Goal: Find specific page/section: Find specific page/section

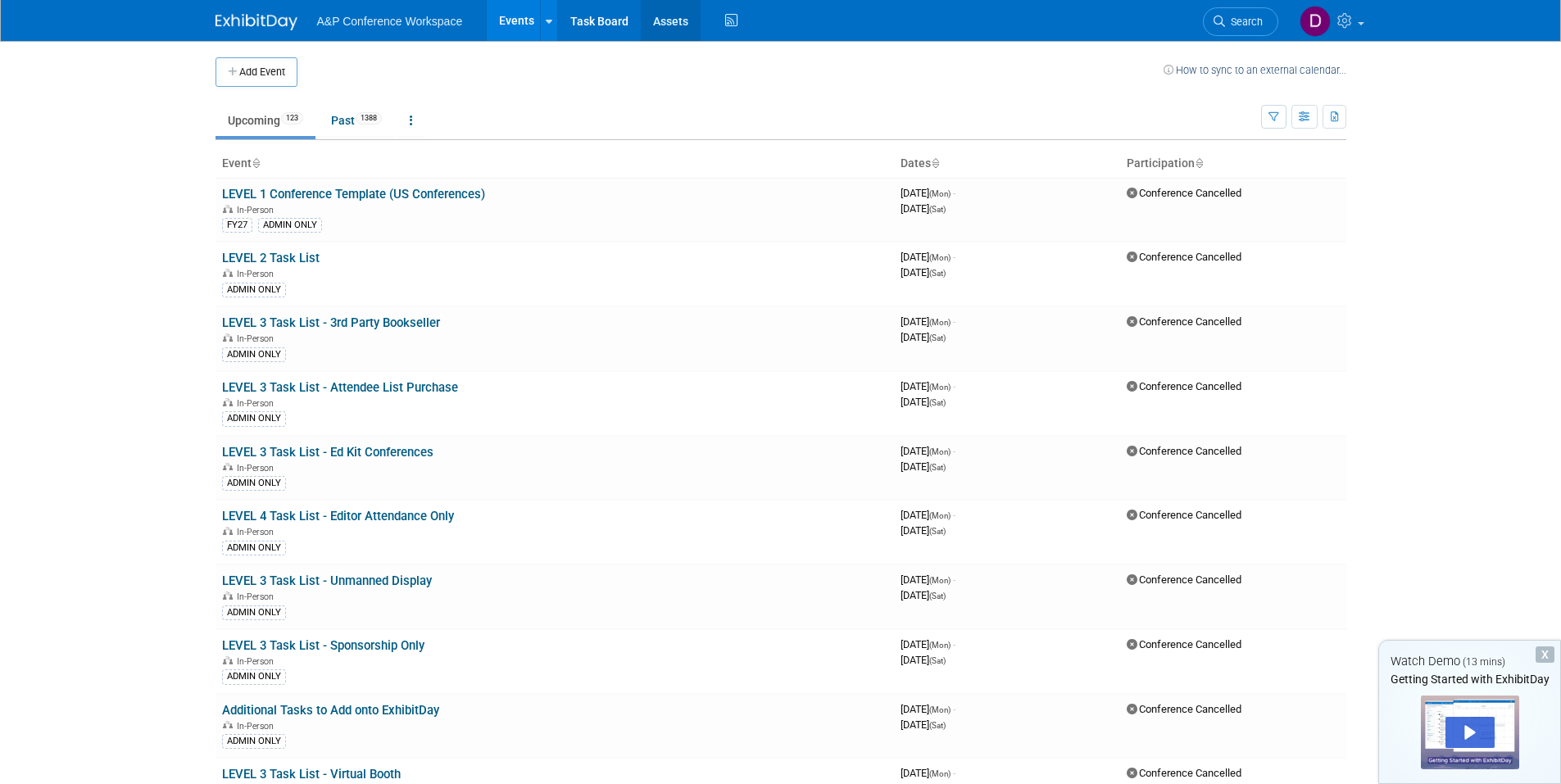
click at [653, 18] on link "Assets" at bounding box center [670, 20] width 60 height 41
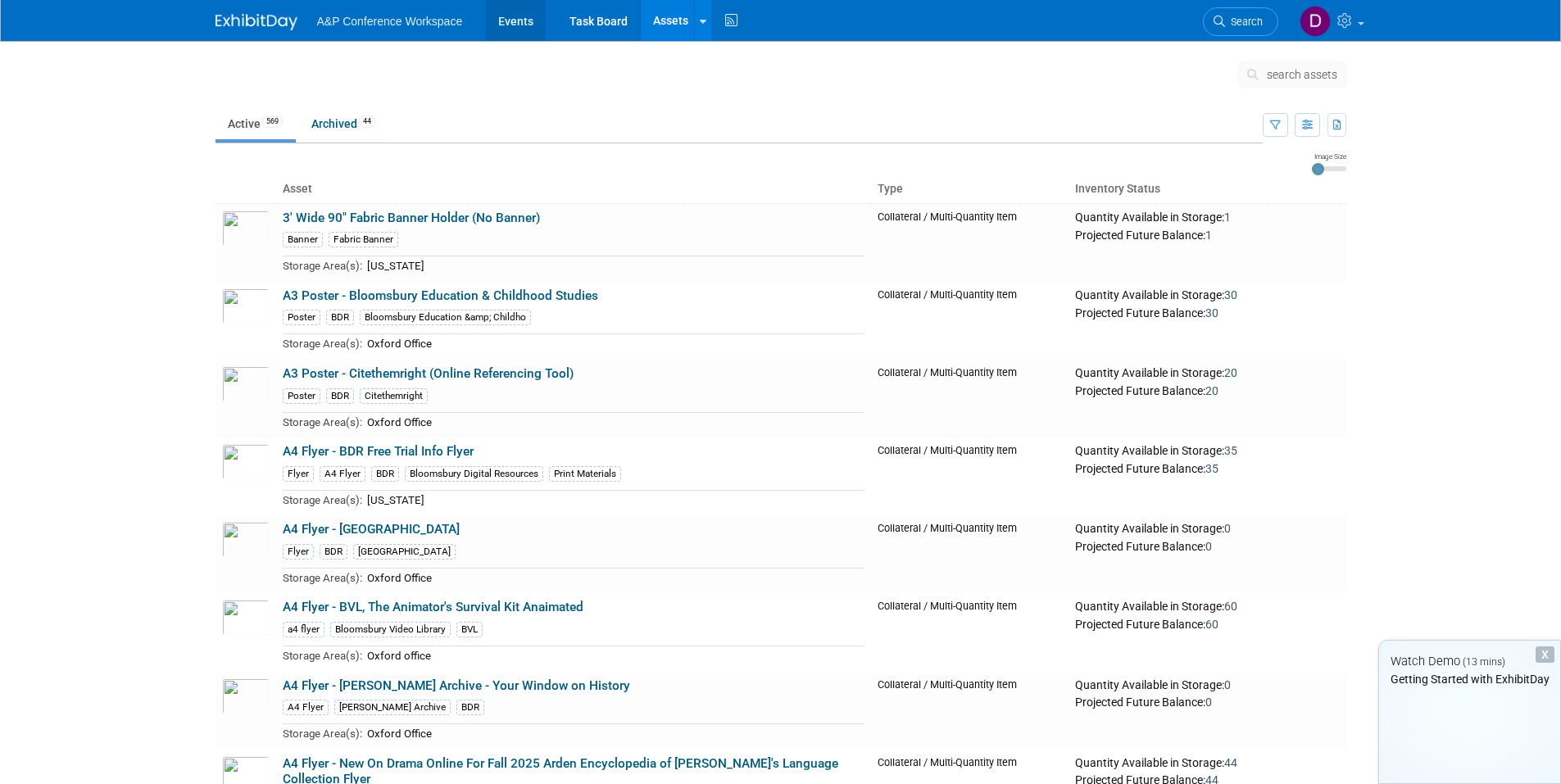
click at [525, 24] on link "Events" at bounding box center [515, 20] width 60 height 41
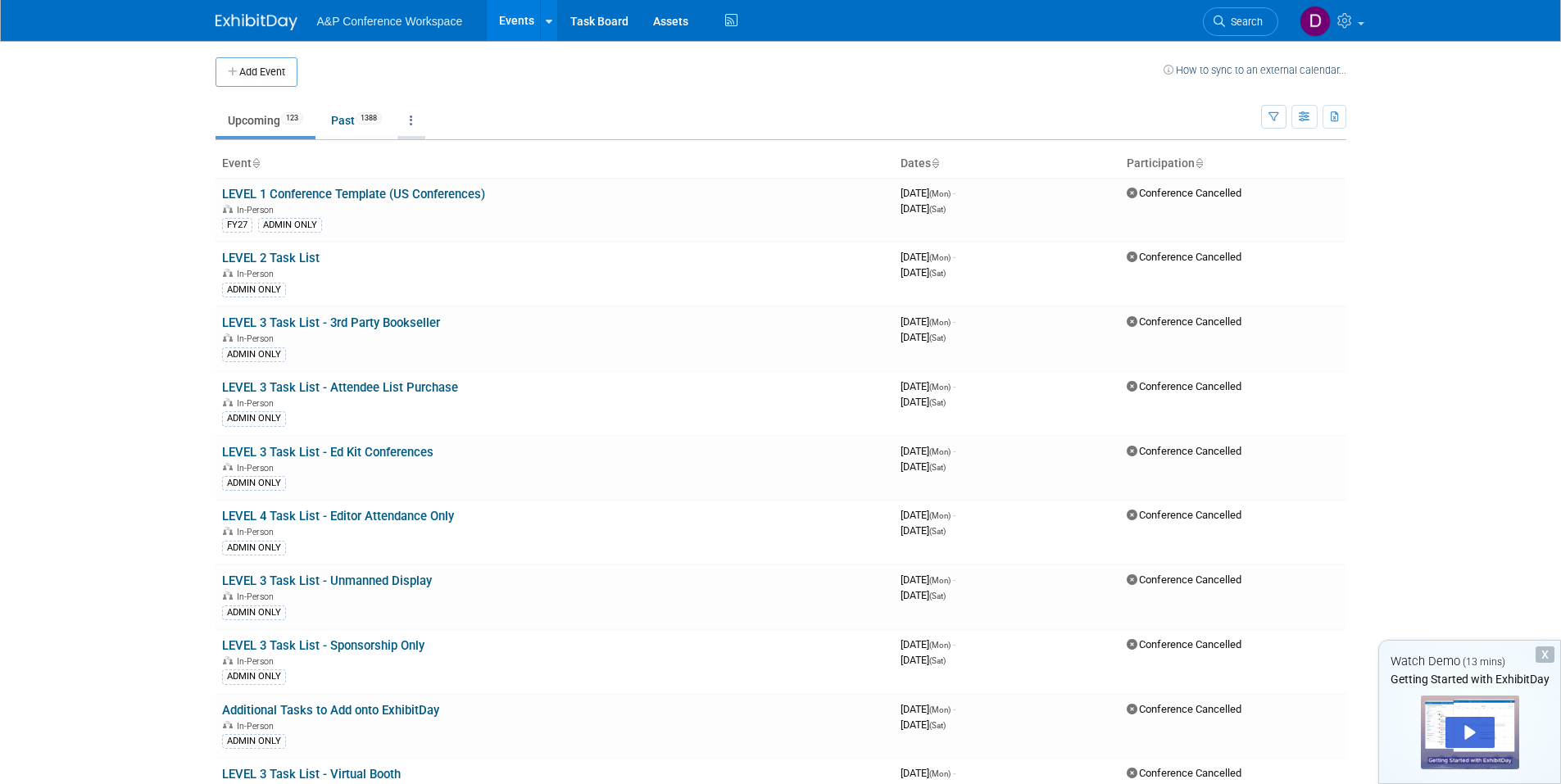
click at [413, 118] on icon at bounding box center [411, 120] width 3 height 11
click at [508, 94] on td "Upcoming 123 Past 1388 All Events 1511 Past and Upcoming Grouped Annually Event…" at bounding box center [738, 114] width 1046 height 53
click at [546, 27] on div at bounding box center [549, 20] width 7 height 16
click at [592, 124] on link "Shareable Event Boards" at bounding box center [682, 127] width 285 height 29
click at [420, 123] on link at bounding box center [411, 120] width 28 height 31
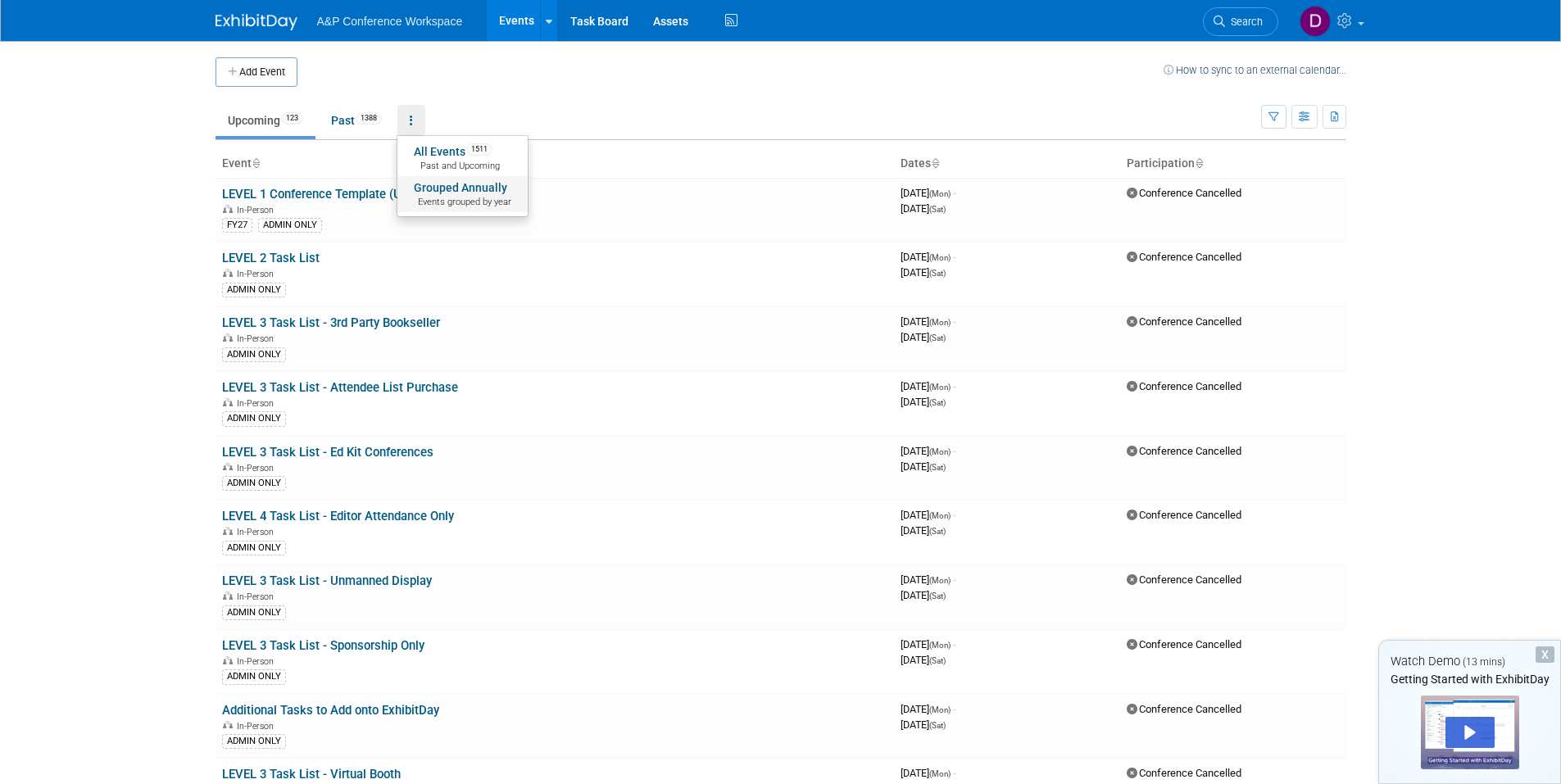
click at [446, 187] on link "Grouped Annually Events grouped by year" at bounding box center [462, 194] width 130 height 36
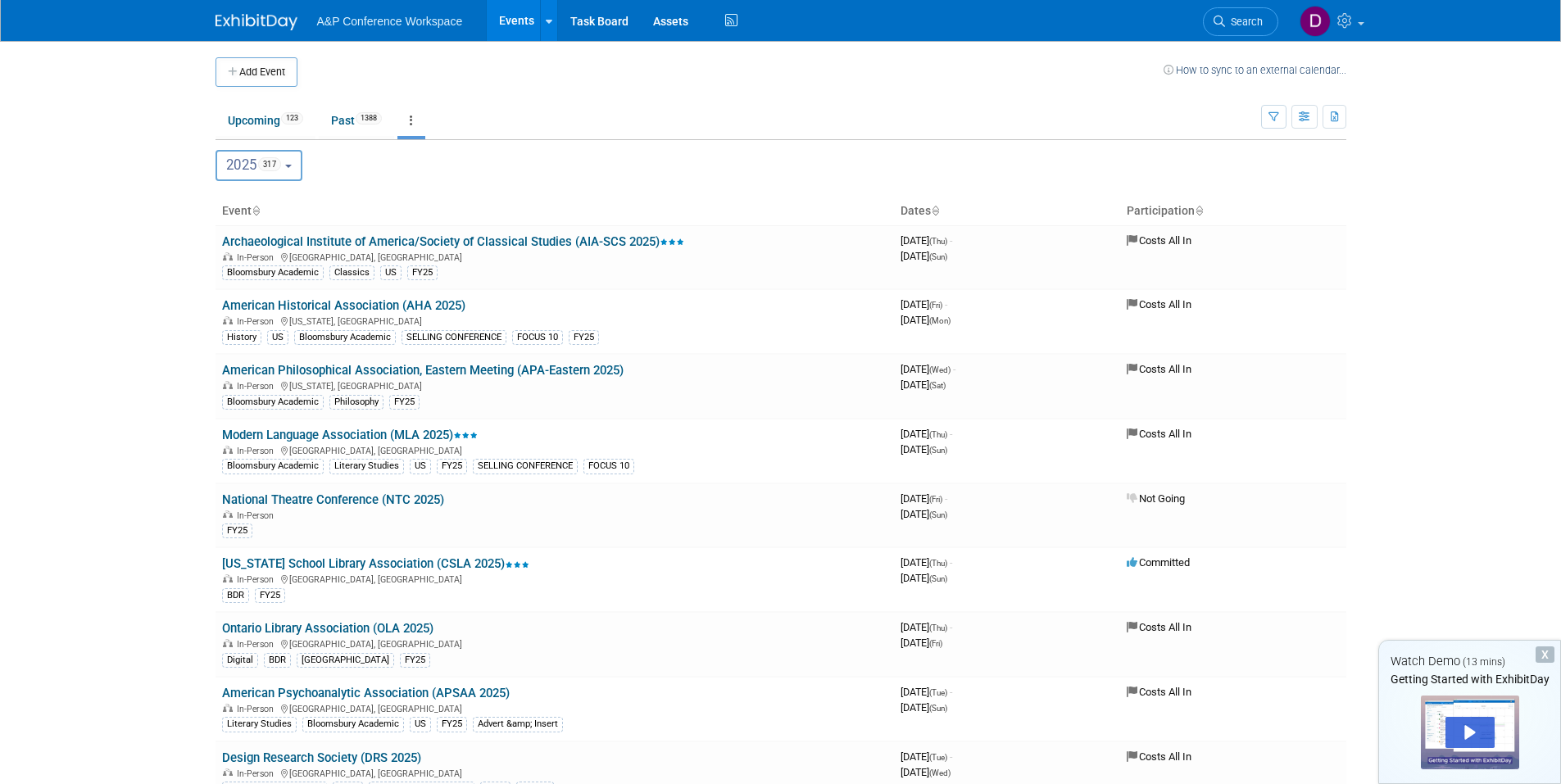
click at [410, 119] on link at bounding box center [411, 120] width 28 height 31
click at [297, 170] on button "2025 317" at bounding box center [259, 165] width 87 height 31
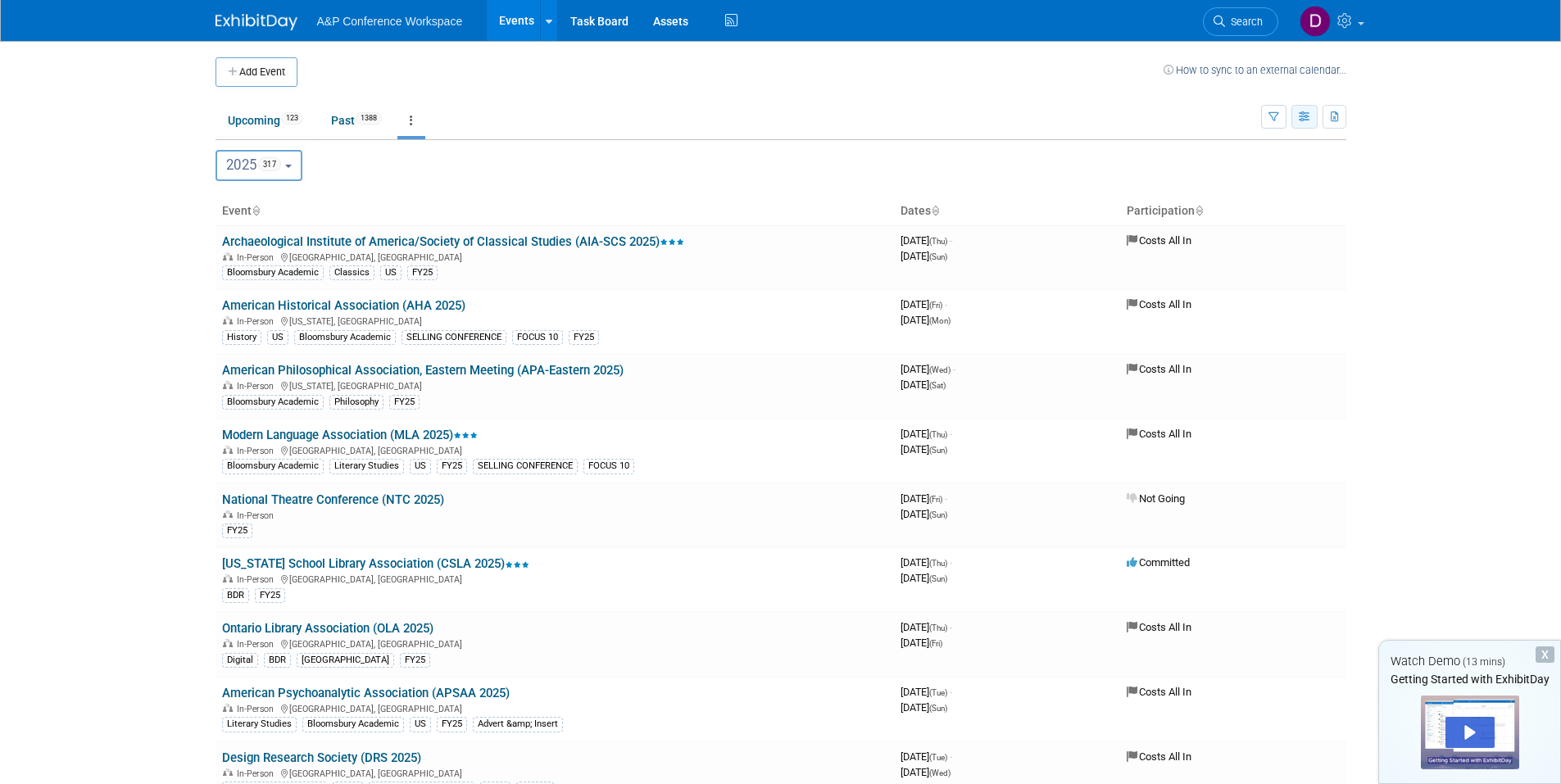
click at [1308, 123] on button "button" at bounding box center [1305, 117] width 27 height 24
click at [1279, 191] on link "Detail View" at bounding box center [1236, 199] width 138 height 23
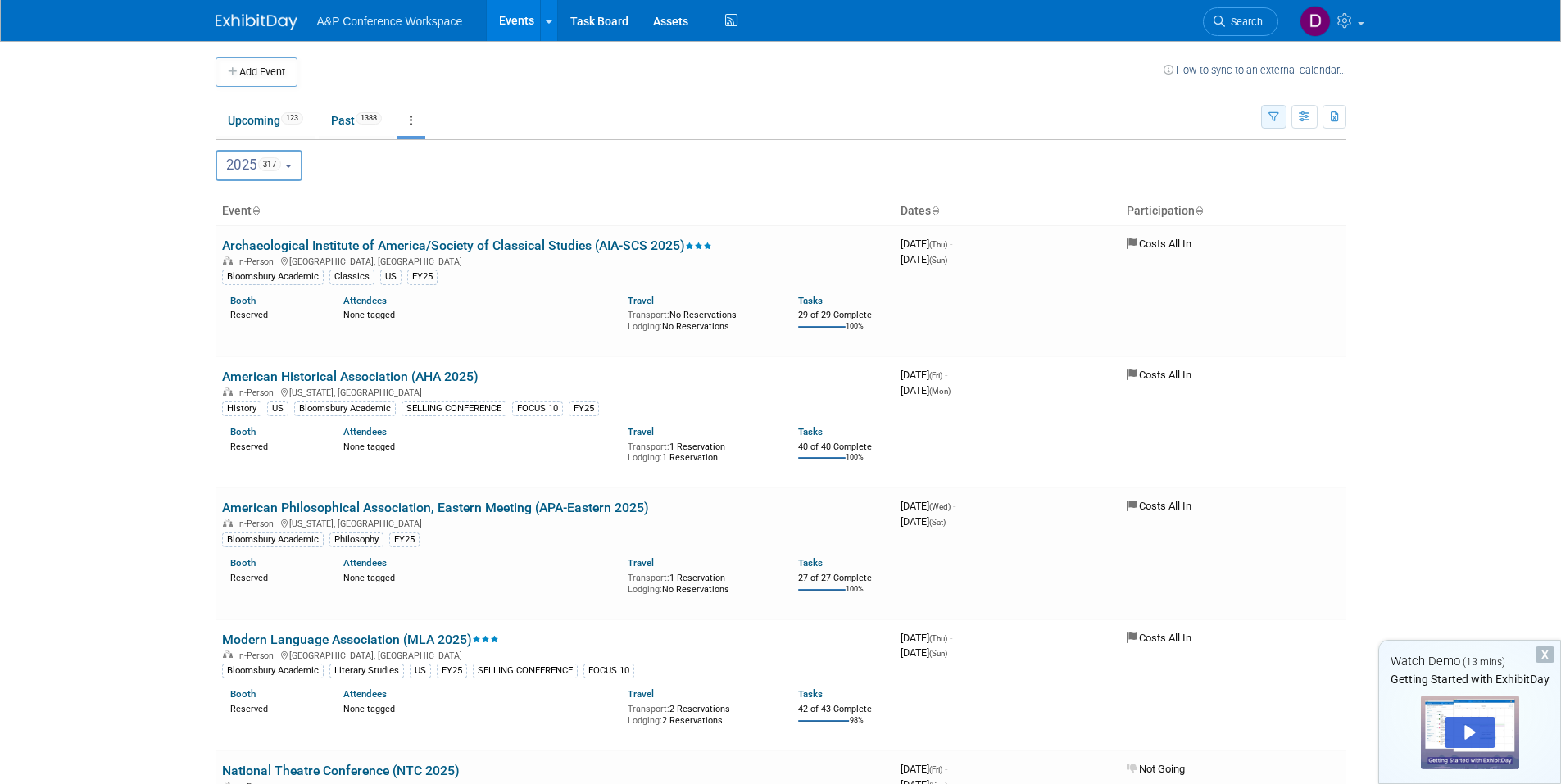
click at [1281, 123] on button "button" at bounding box center [1274, 117] width 26 height 24
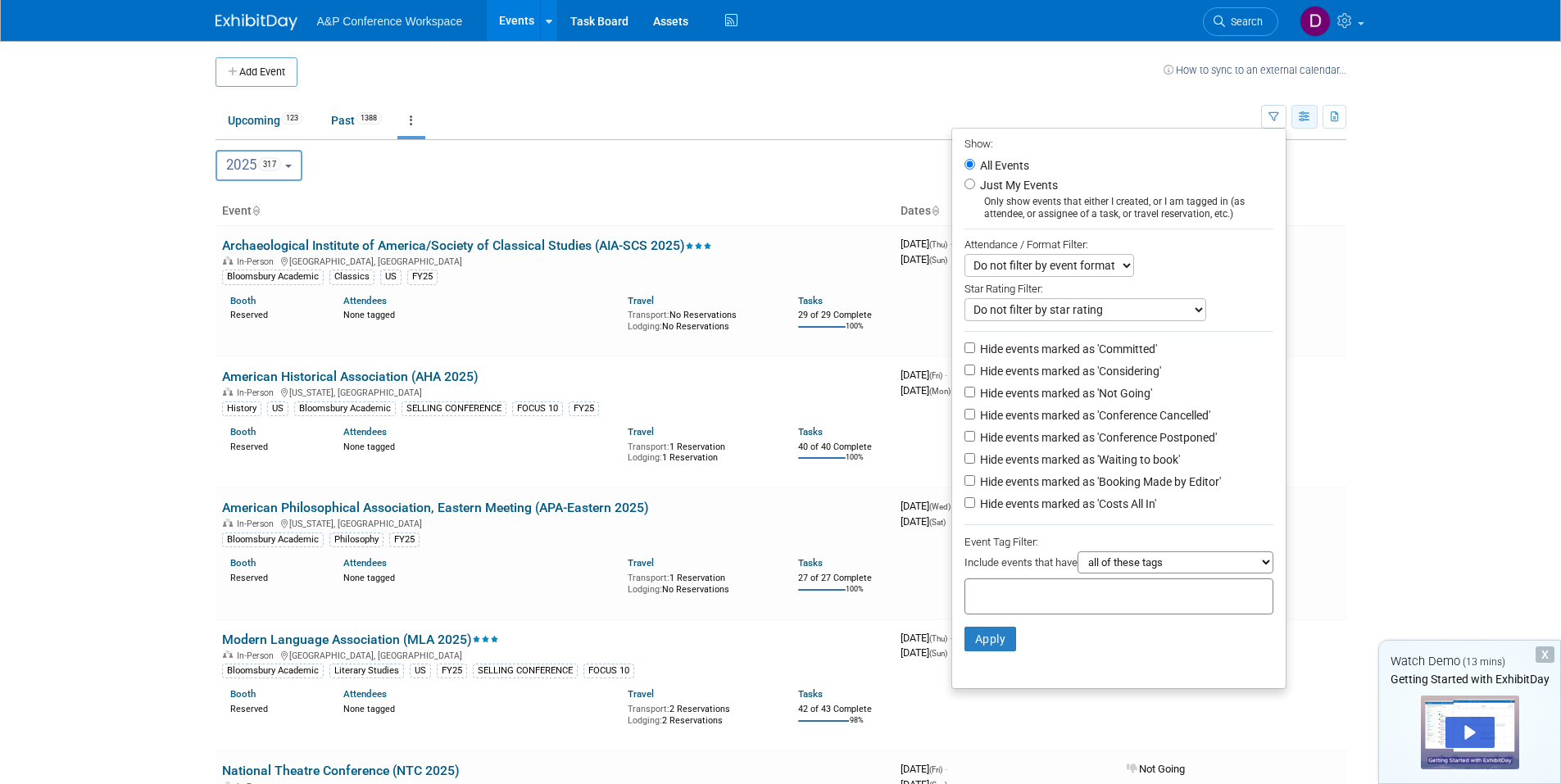
click at [1304, 122] on icon "button" at bounding box center [1305, 117] width 12 height 10
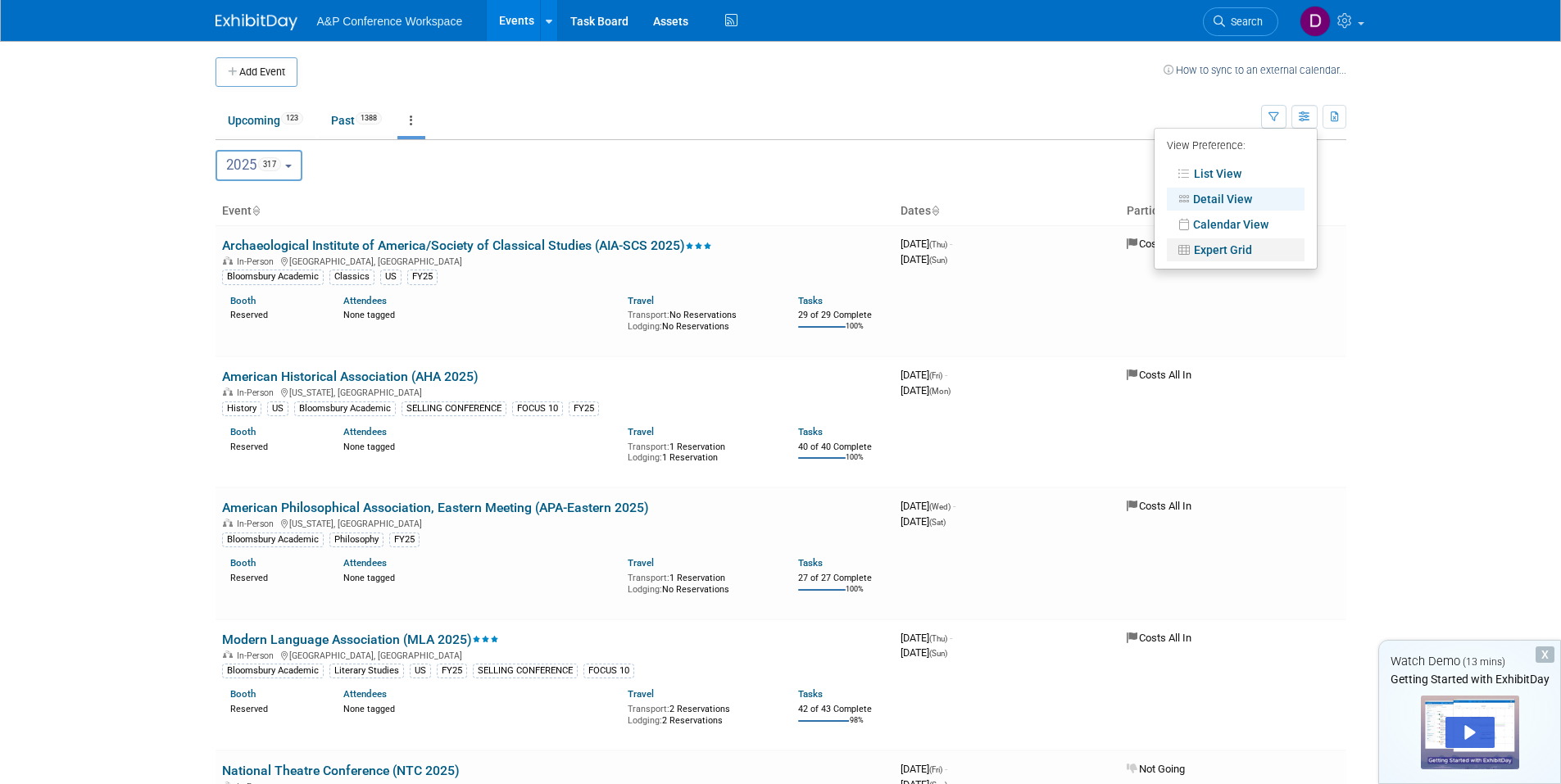
click at [1266, 250] on link "Expert Grid" at bounding box center [1236, 249] width 138 height 23
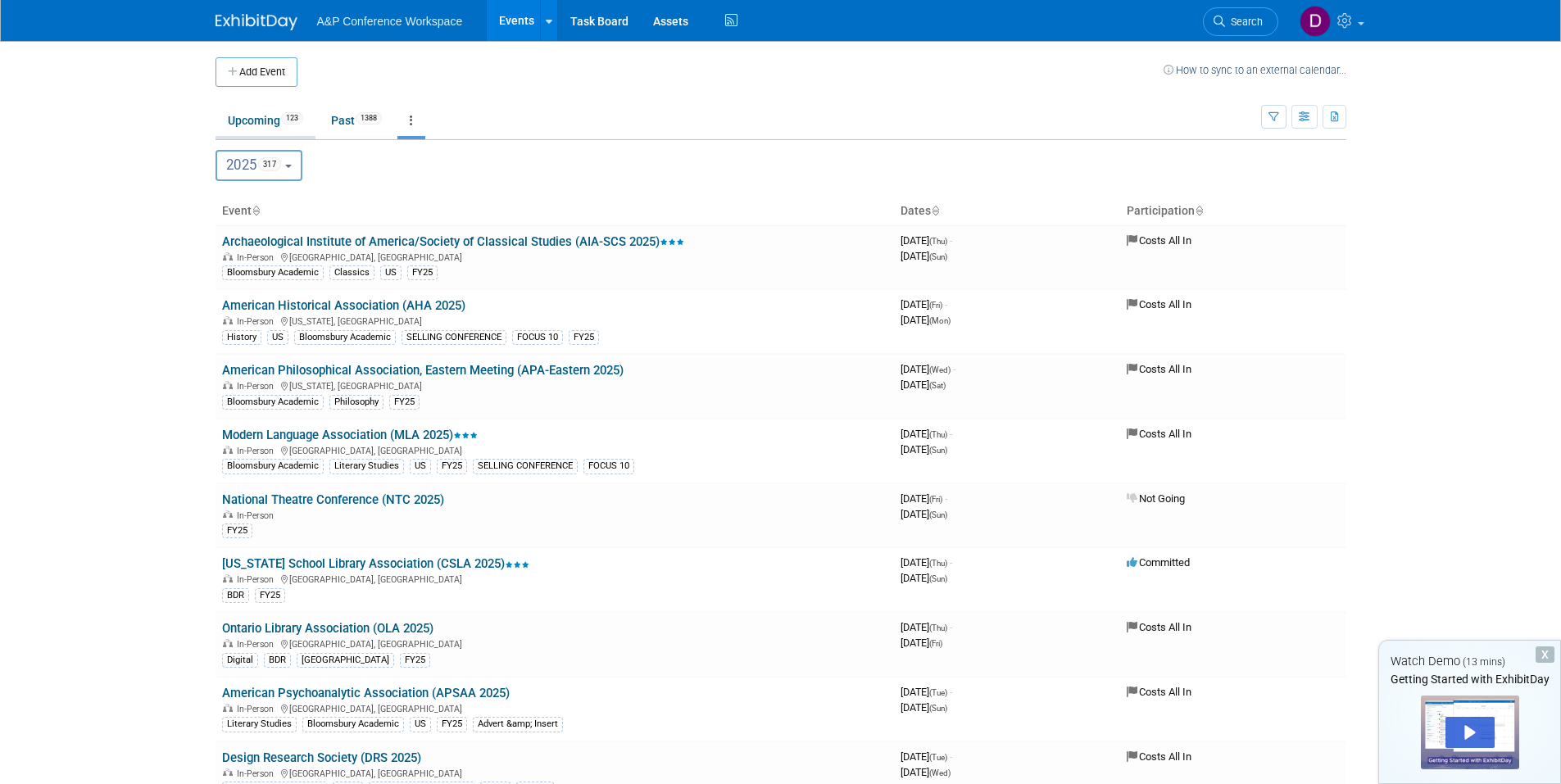
click at [251, 123] on link "Upcoming 123" at bounding box center [265, 120] width 100 height 31
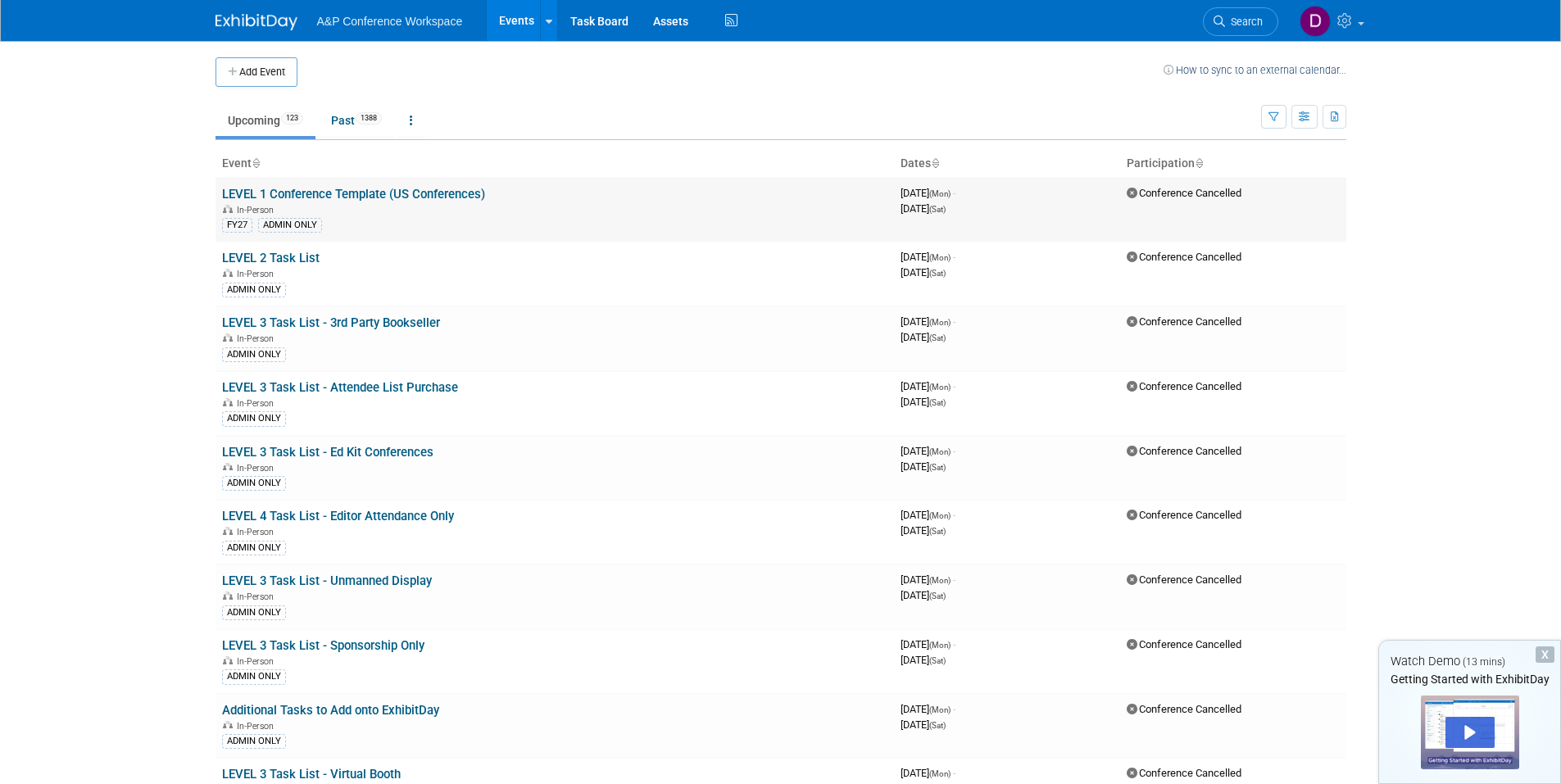
click at [287, 188] on link "LEVEL 1 Conference Template (US Conferences)" at bounding box center [353, 194] width 263 height 15
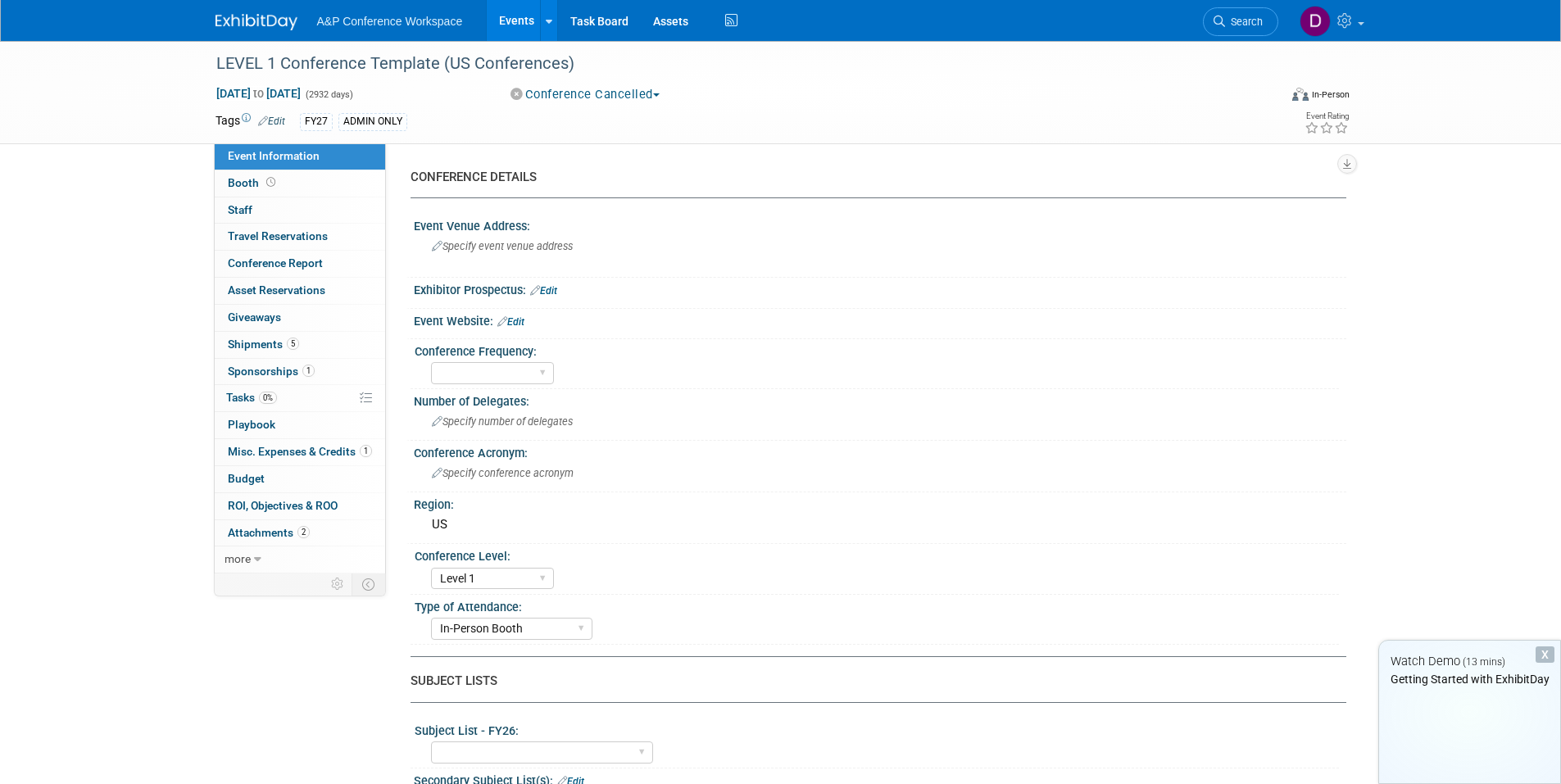
select select "Level 1"
select select "In-Person Booth"
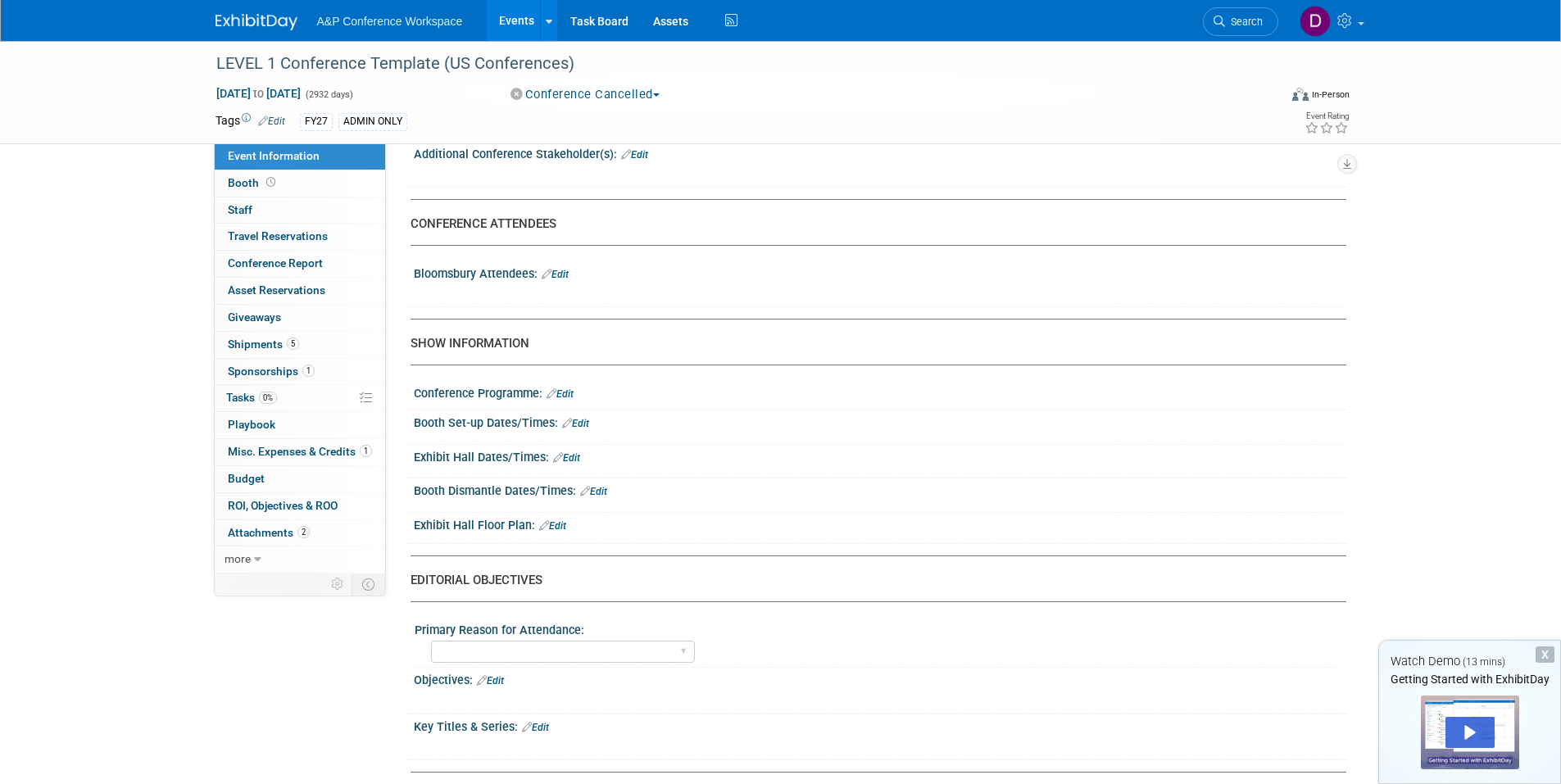
scroll to position [983, 0]
